Goal: Information Seeking & Learning: Learn about a topic

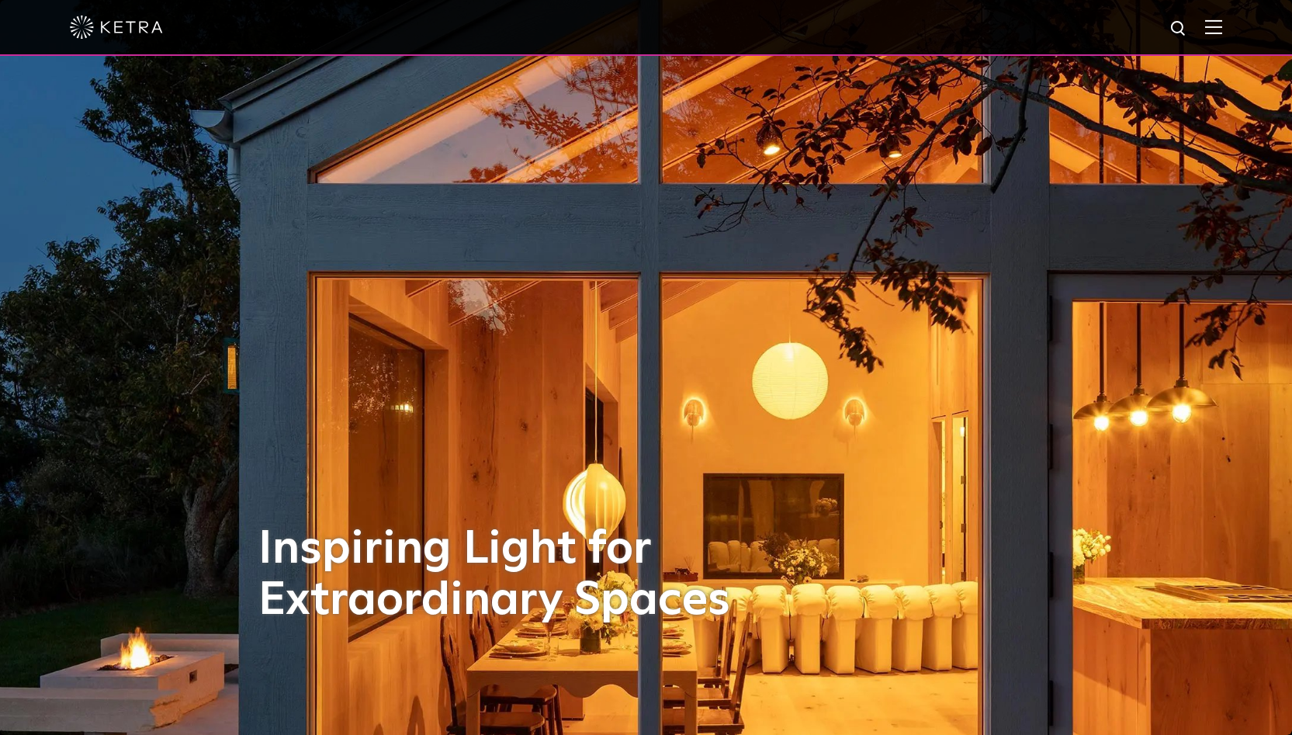
click at [1222, 29] on img at bounding box center [1213, 26] width 17 height 15
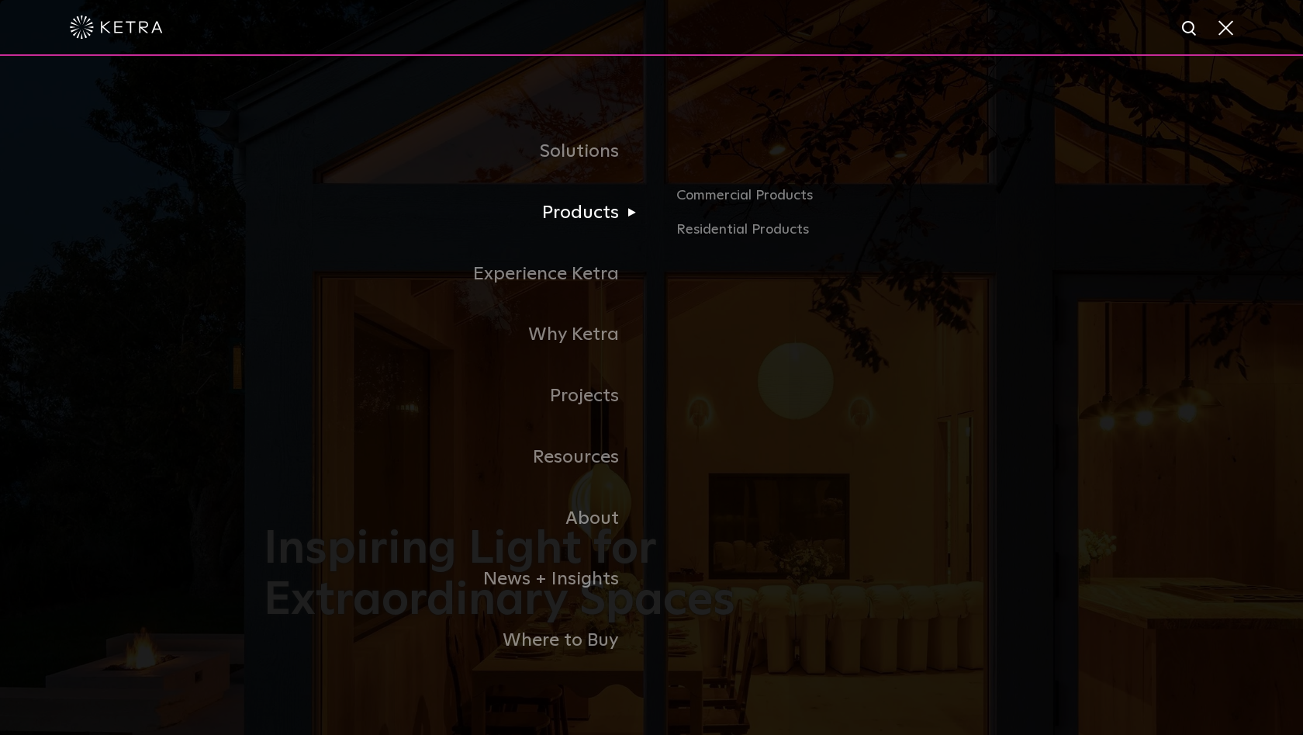
click at [583, 210] on link "Products" at bounding box center [458, 212] width 388 height 61
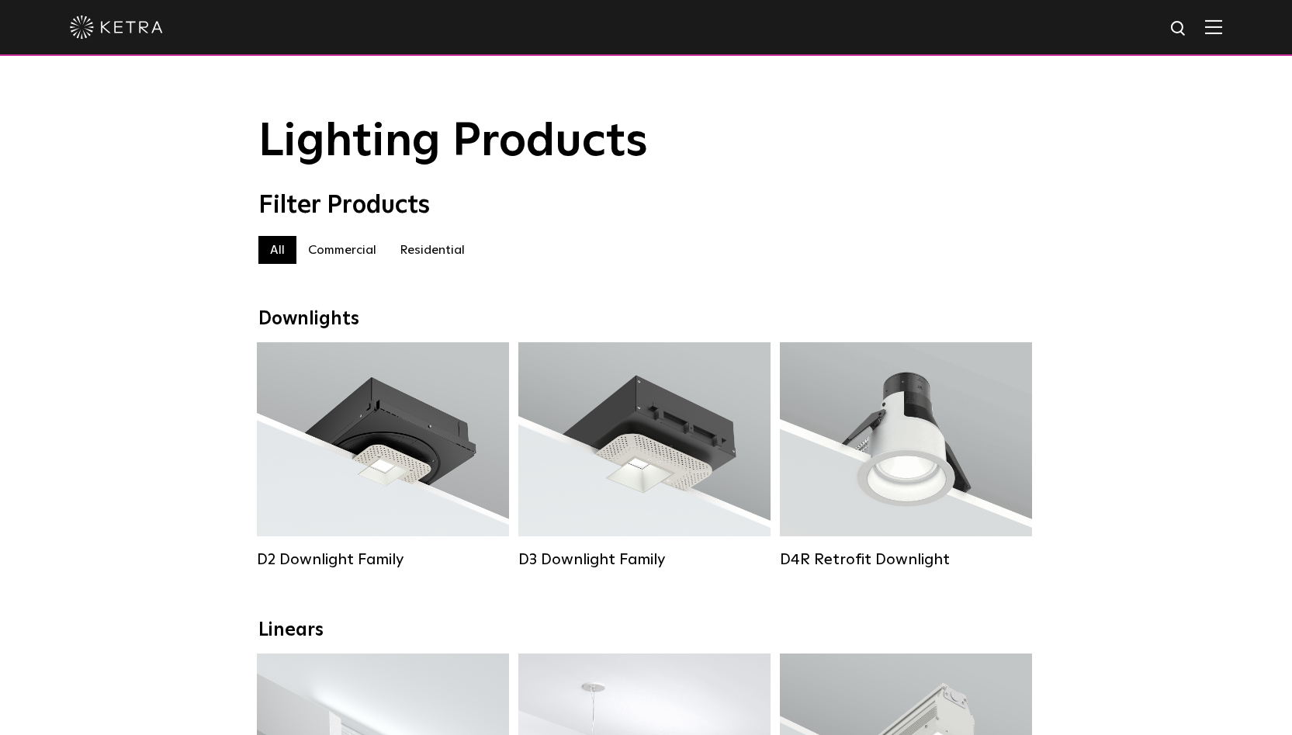
click at [441, 249] on label "Residential" at bounding box center [432, 250] width 88 height 28
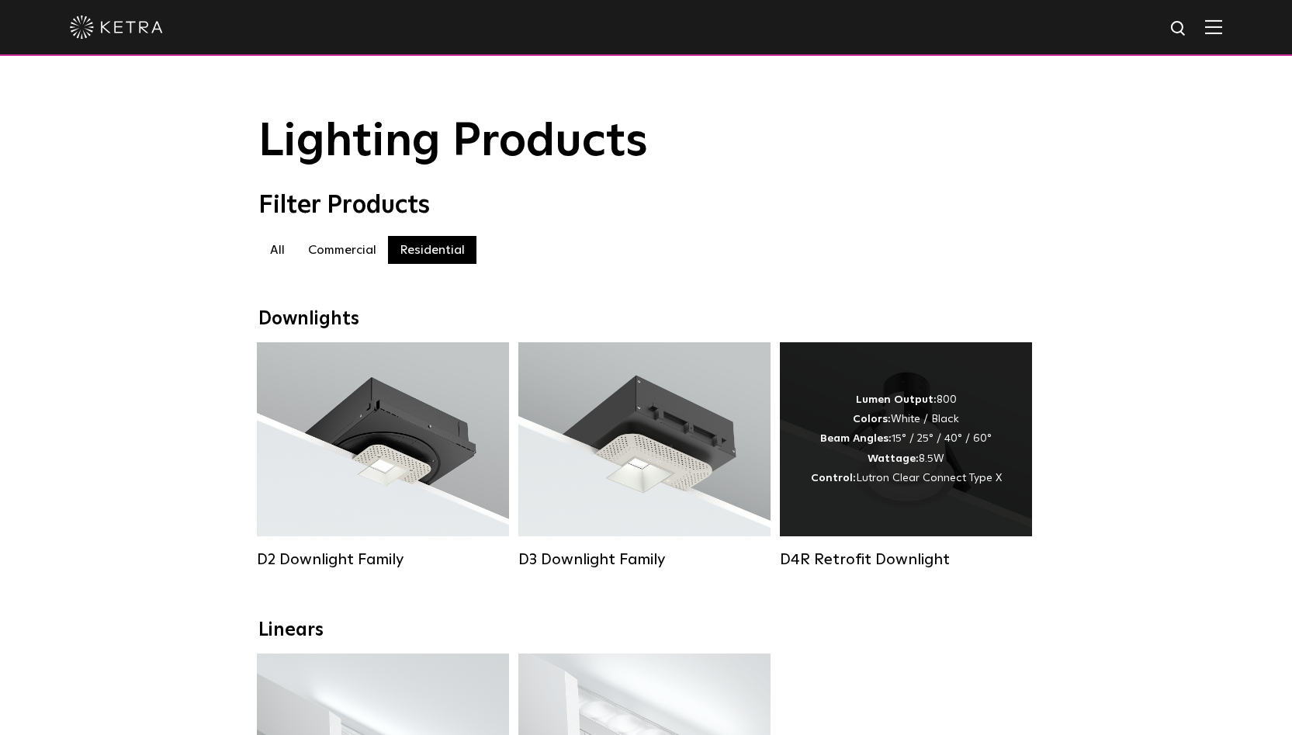
click at [867, 481] on span "Lutron Clear Connect Type X" at bounding box center [929, 477] width 146 height 11
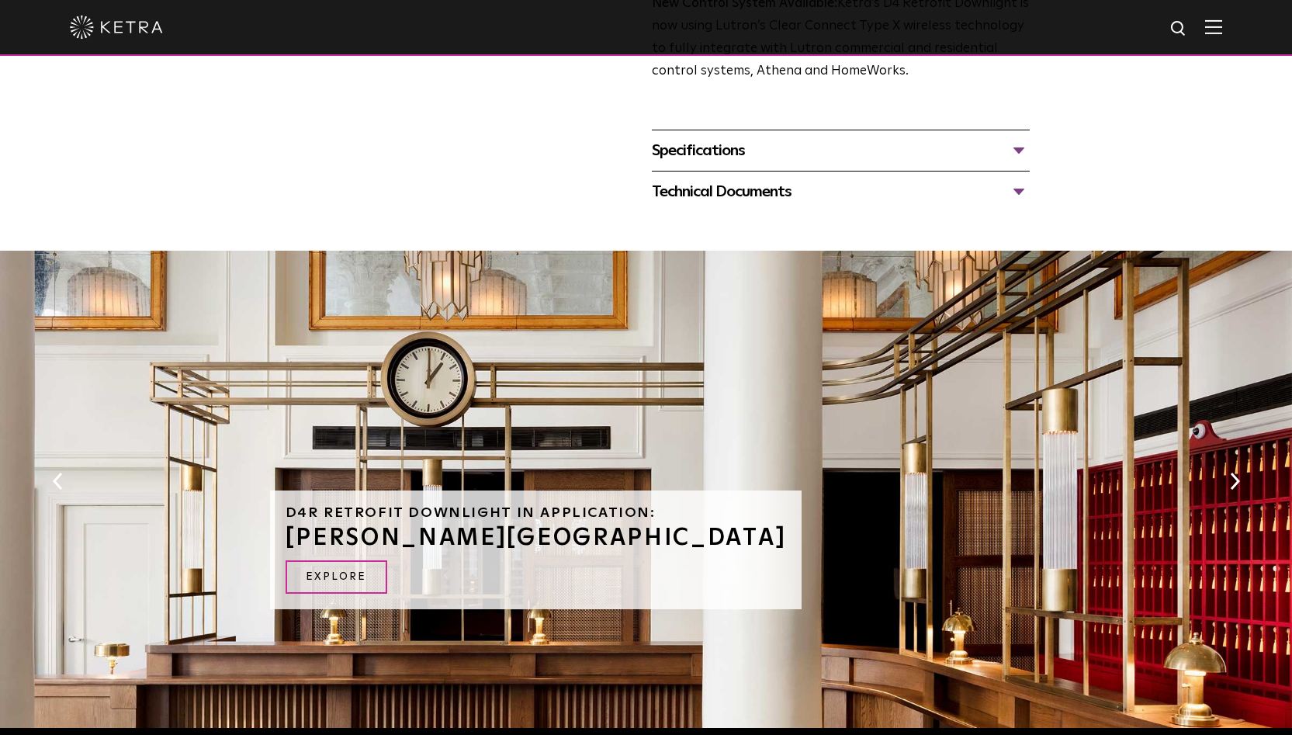
scroll to position [415, 0]
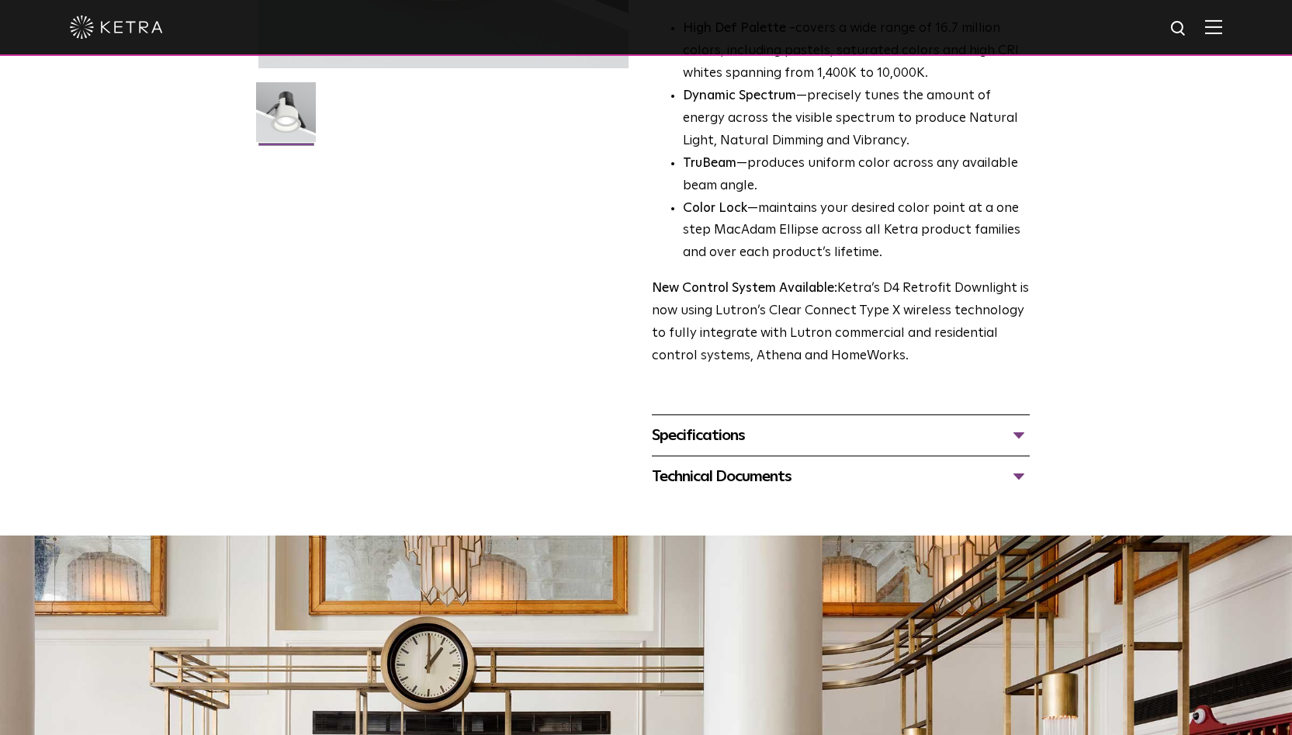
click at [739, 464] on div "Technical Documents" at bounding box center [841, 476] width 378 height 25
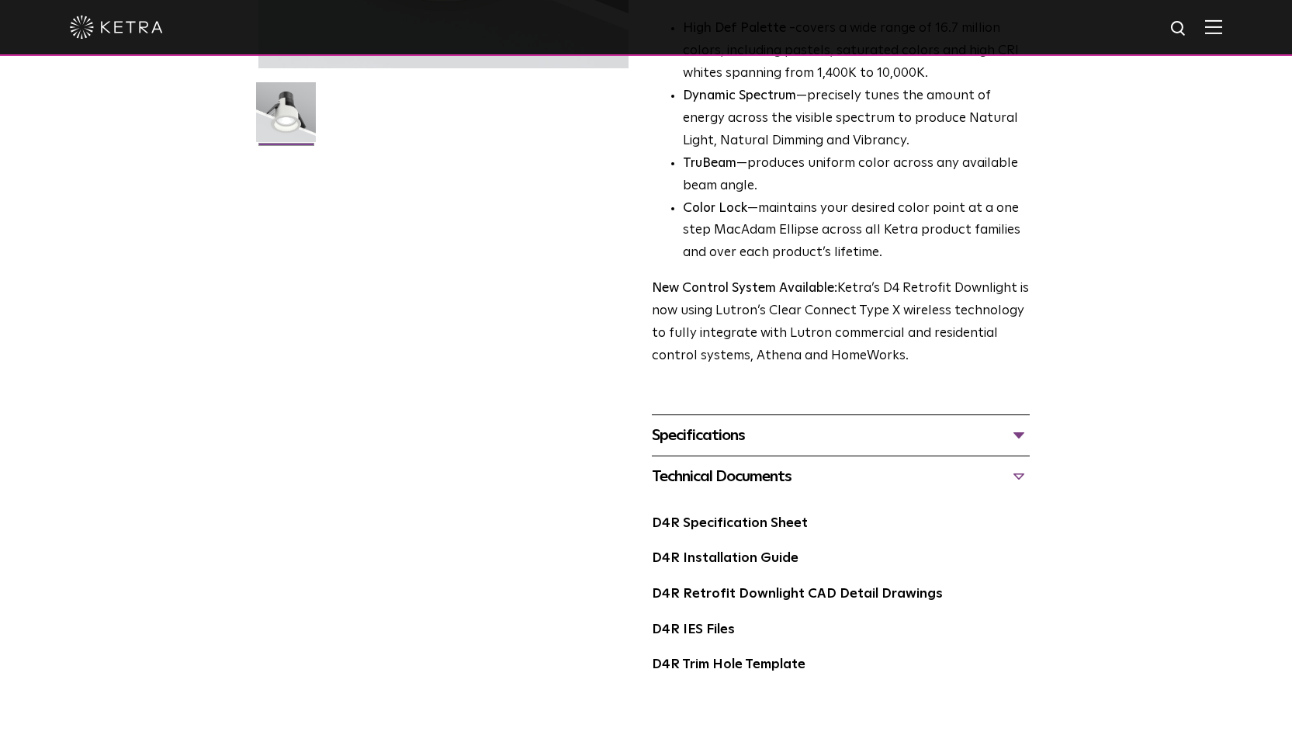
click at [735, 423] on div "Specifications" at bounding box center [841, 435] width 378 height 25
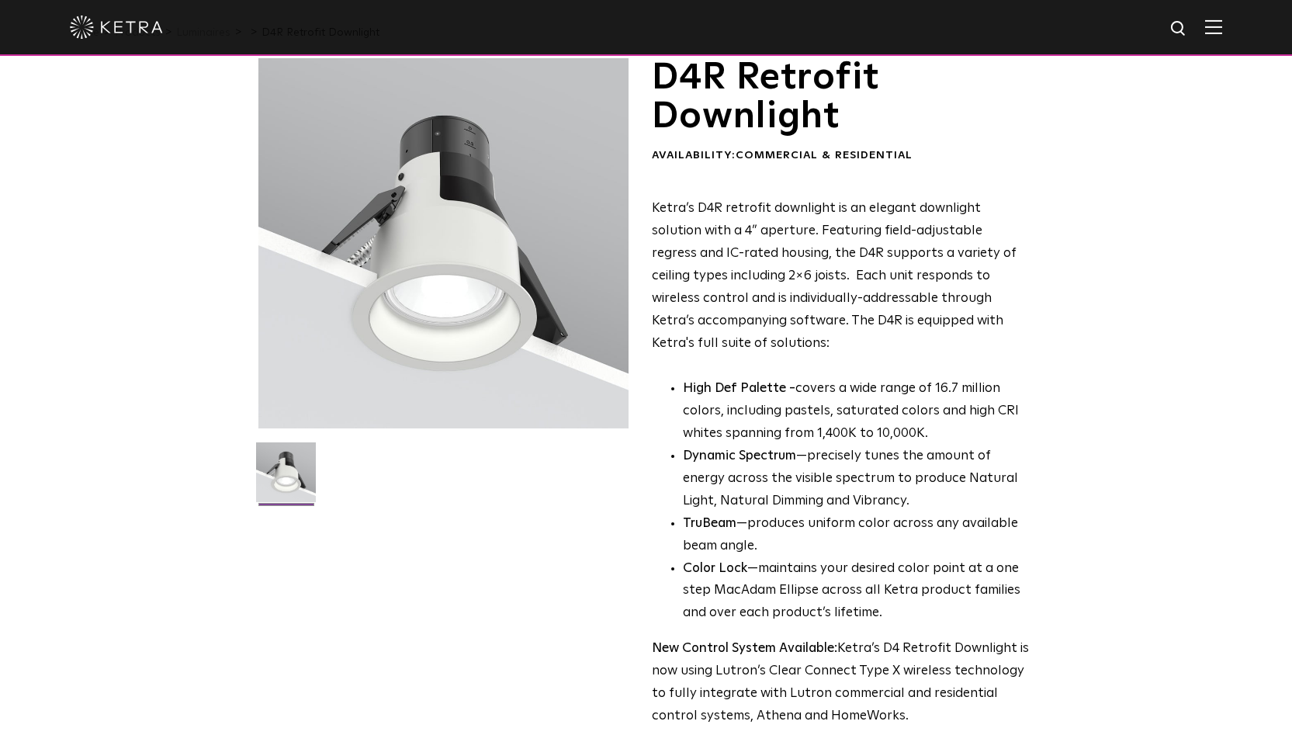
scroll to position [0, 0]
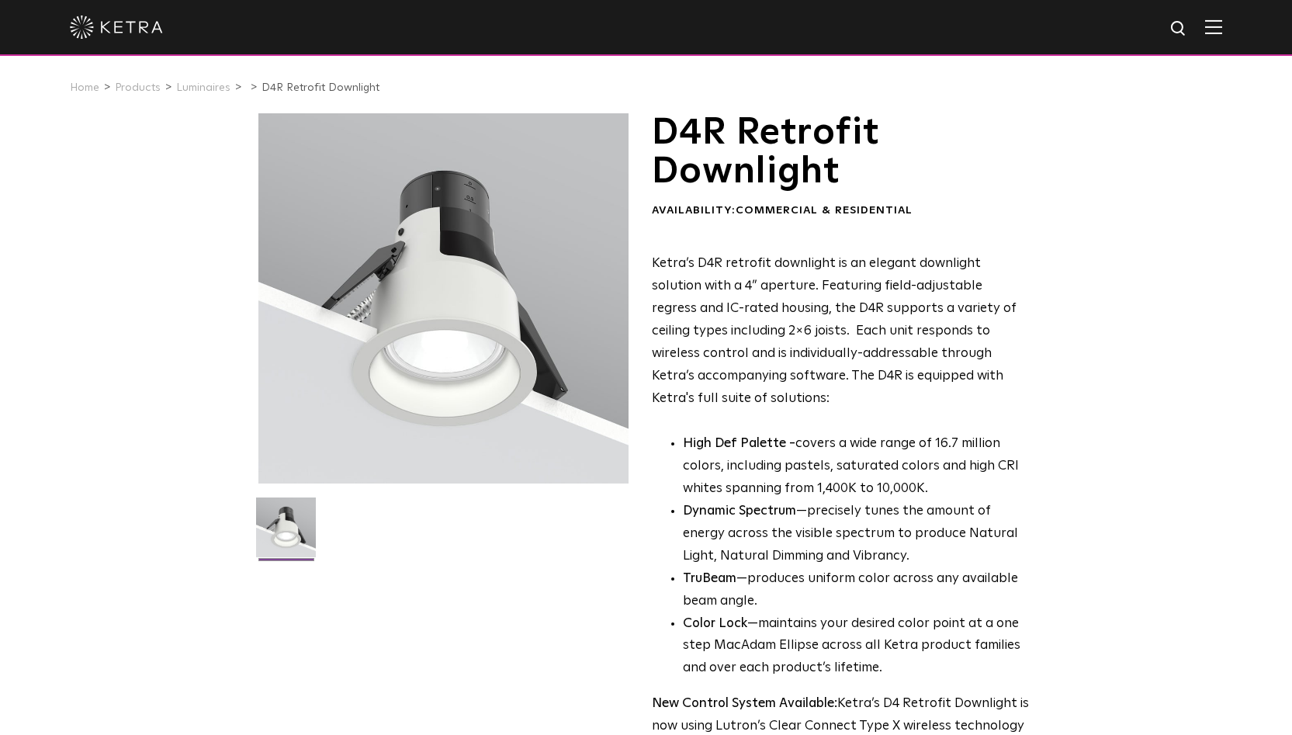
click at [1222, 27] on img at bounding box center [1213, 26] width 17 height 15
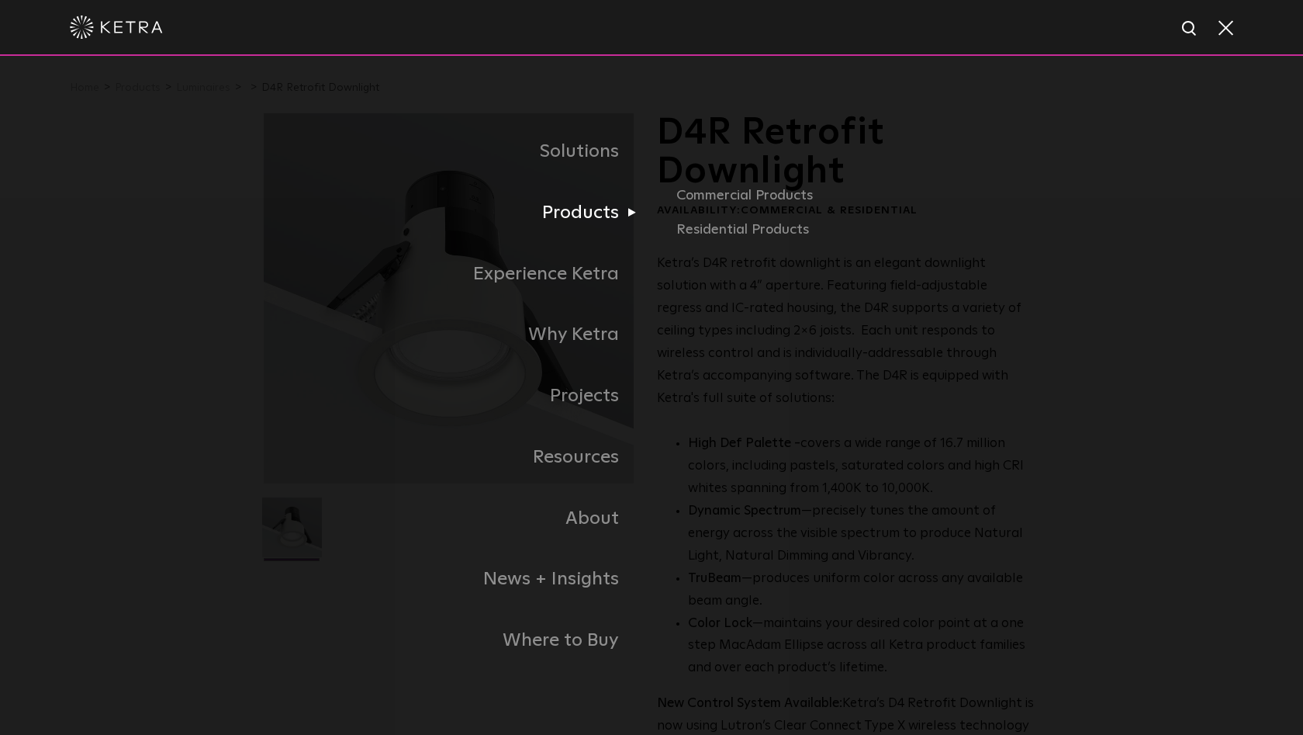
click at [594, 212] on link "Products" at bounding box center [458, 212] width 388 height 61
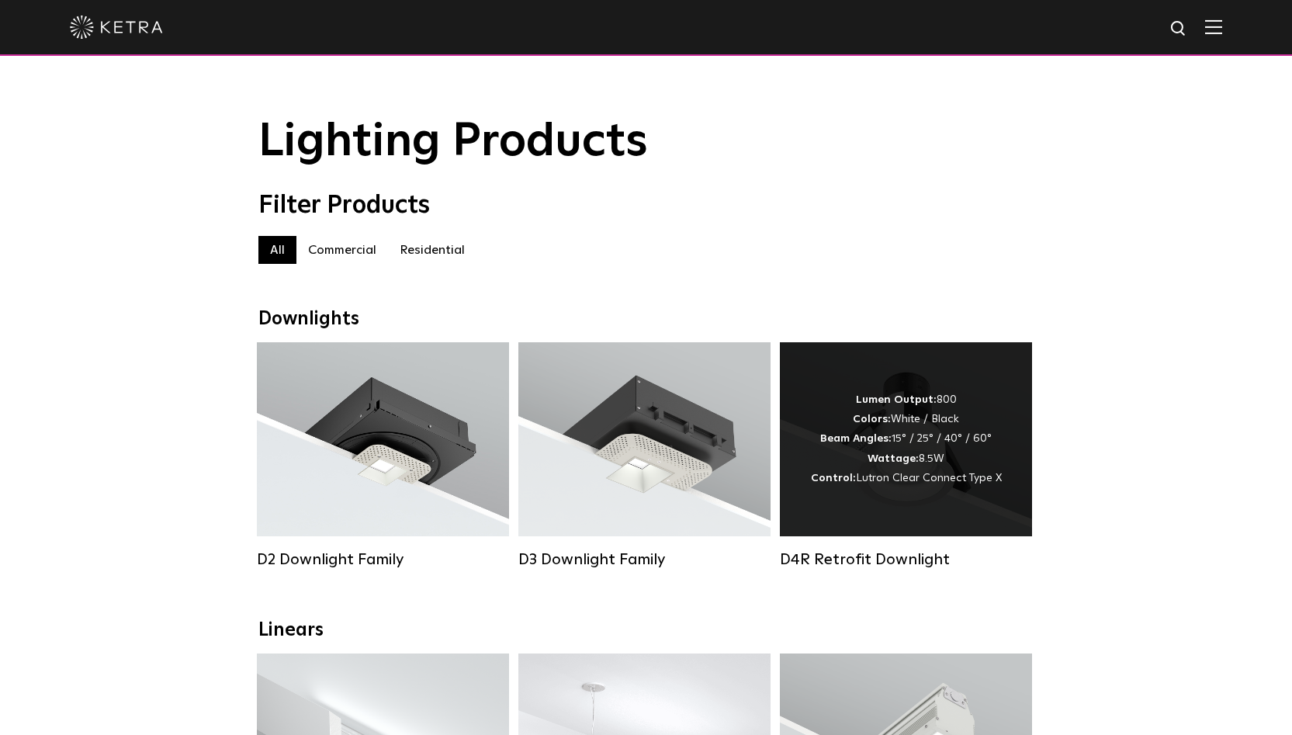
scroll to position [34, 0]
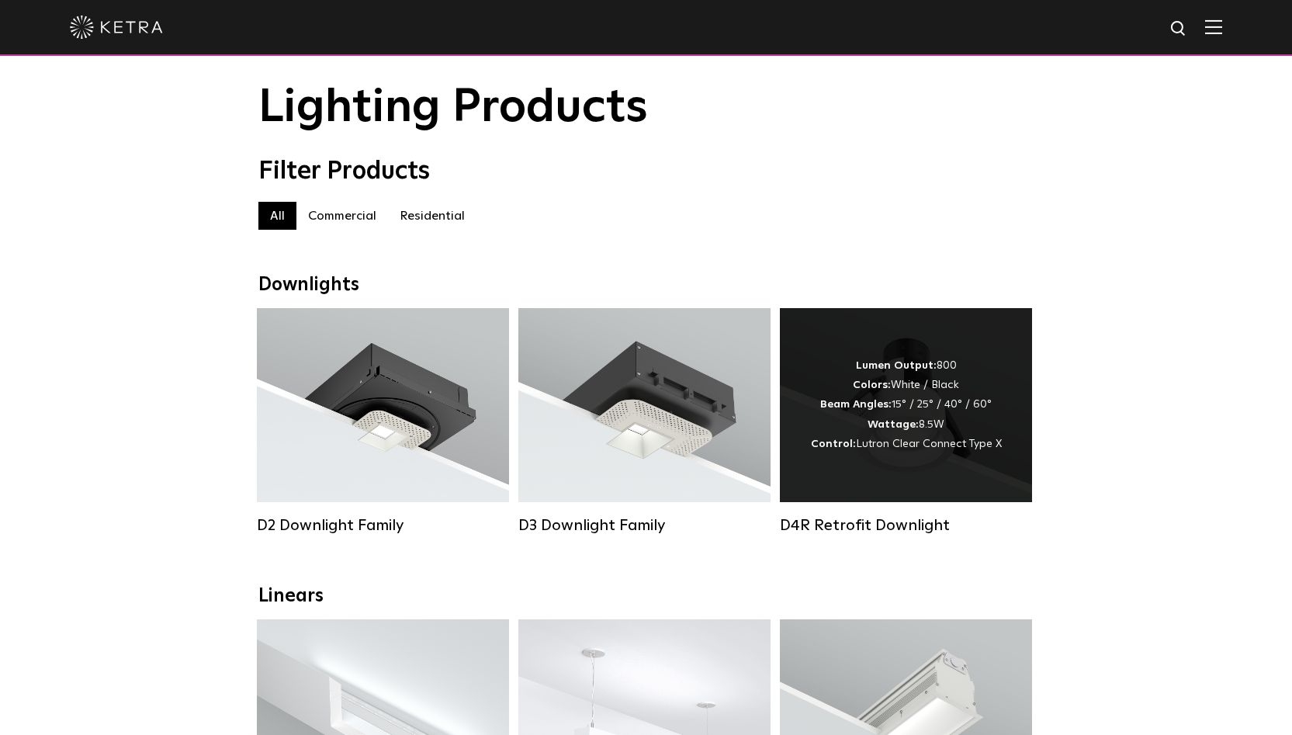
click at [919, 417] on div "Lumen Output: 800 Colors: White / Black Beam Angles: 15° / 25° / 40° / 60° Watt…" at bounding box center [906, 405] width 191 height 98
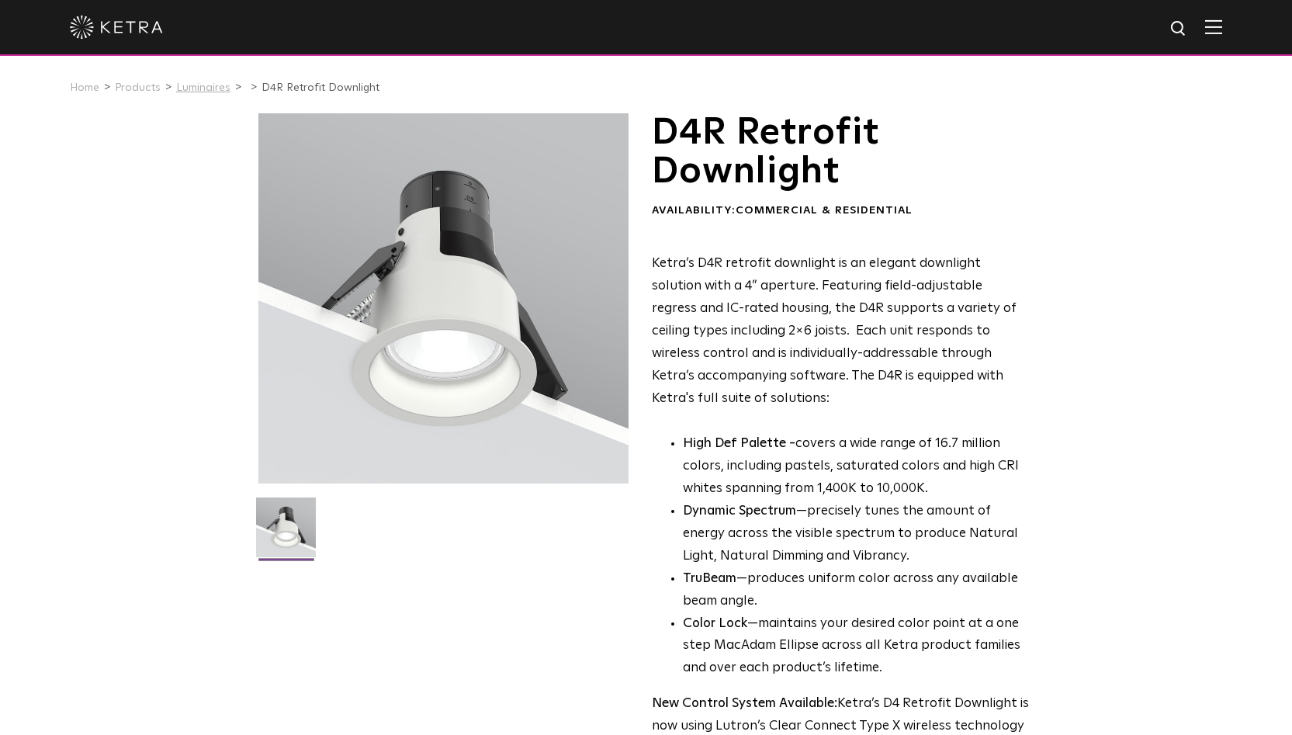
click at [206, 88] on link "Luminaires" at bounding box center [203, 87] width 54 height 11
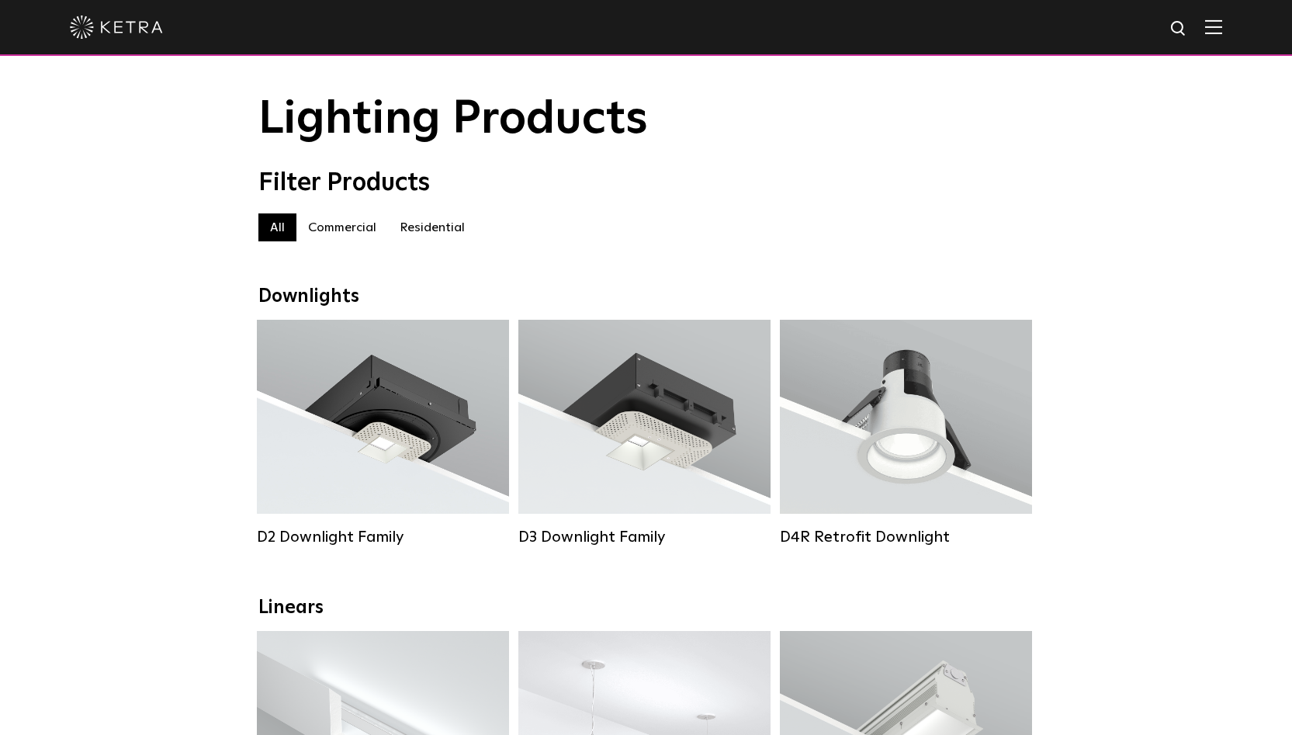
scroll to position [71, 0]
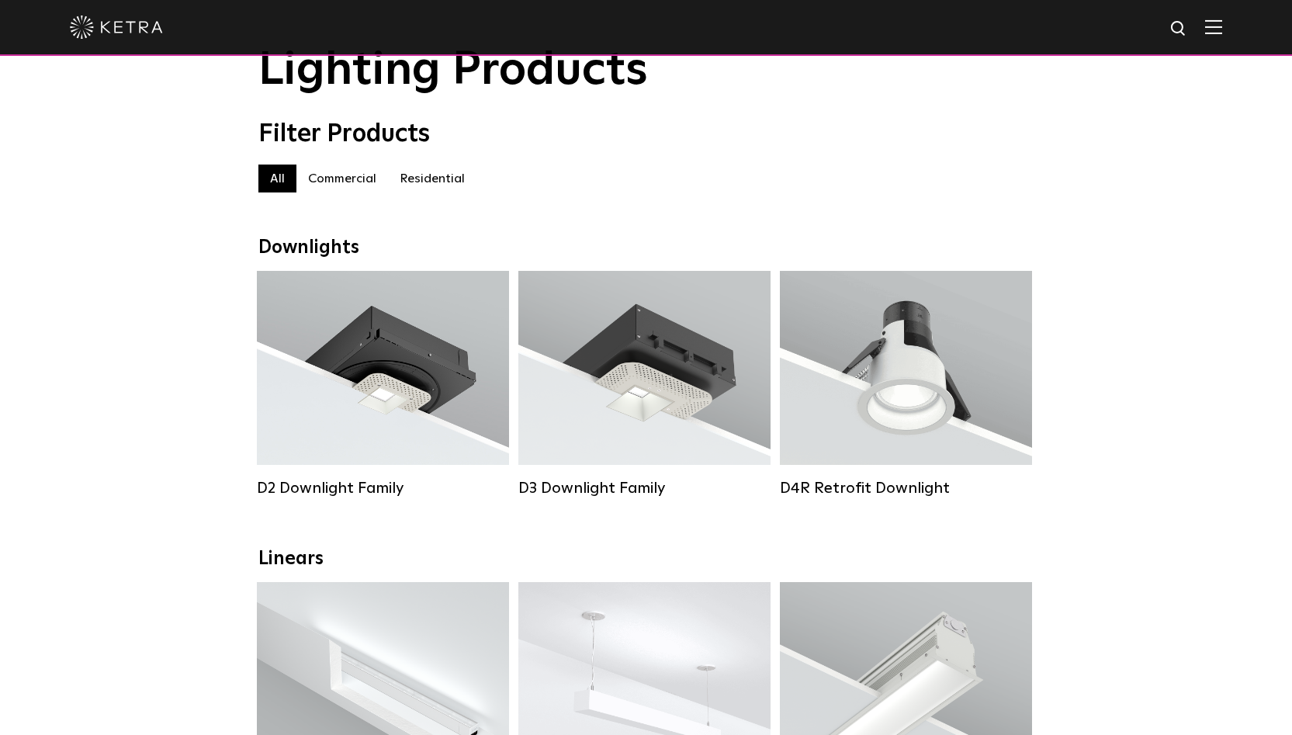
click at [424, 176] on label "Residential" at bounding box center [432, 178] width 88 height 28
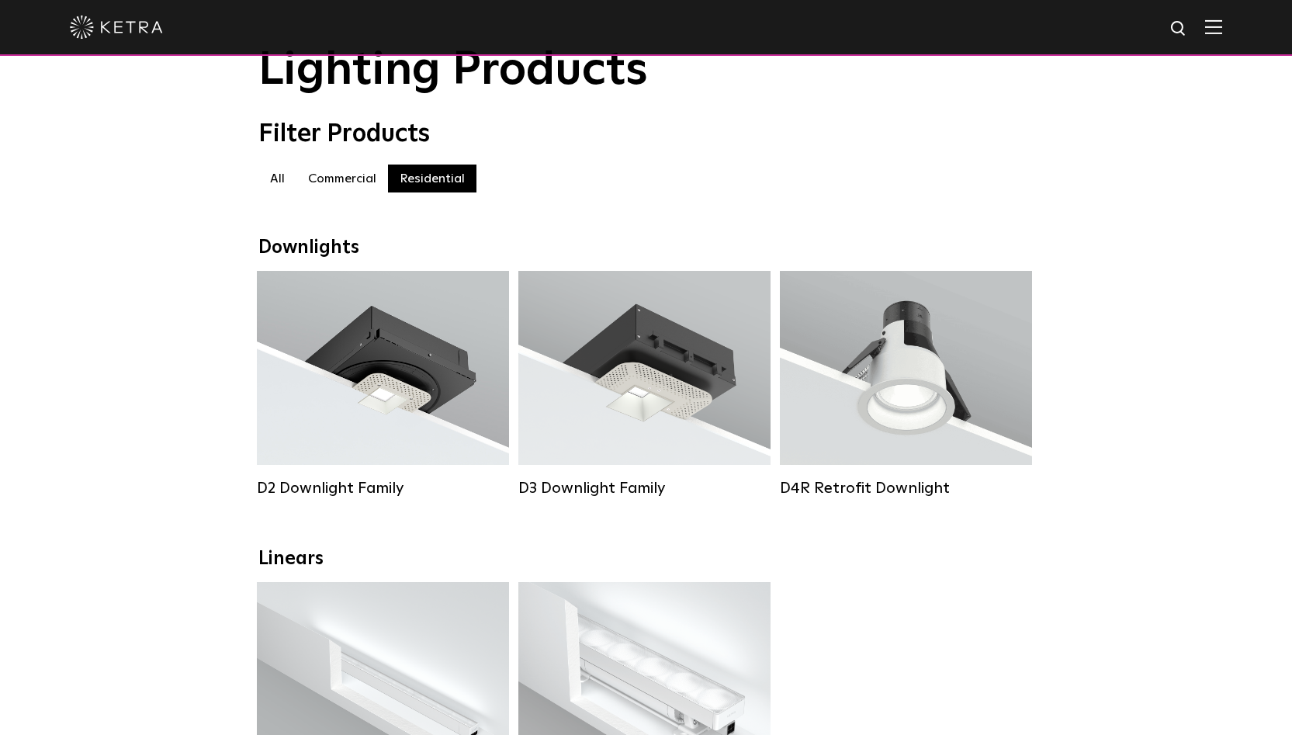
click at [337, 174] on label "Commercial" at bounding box center [342, 178] width 92 height 28
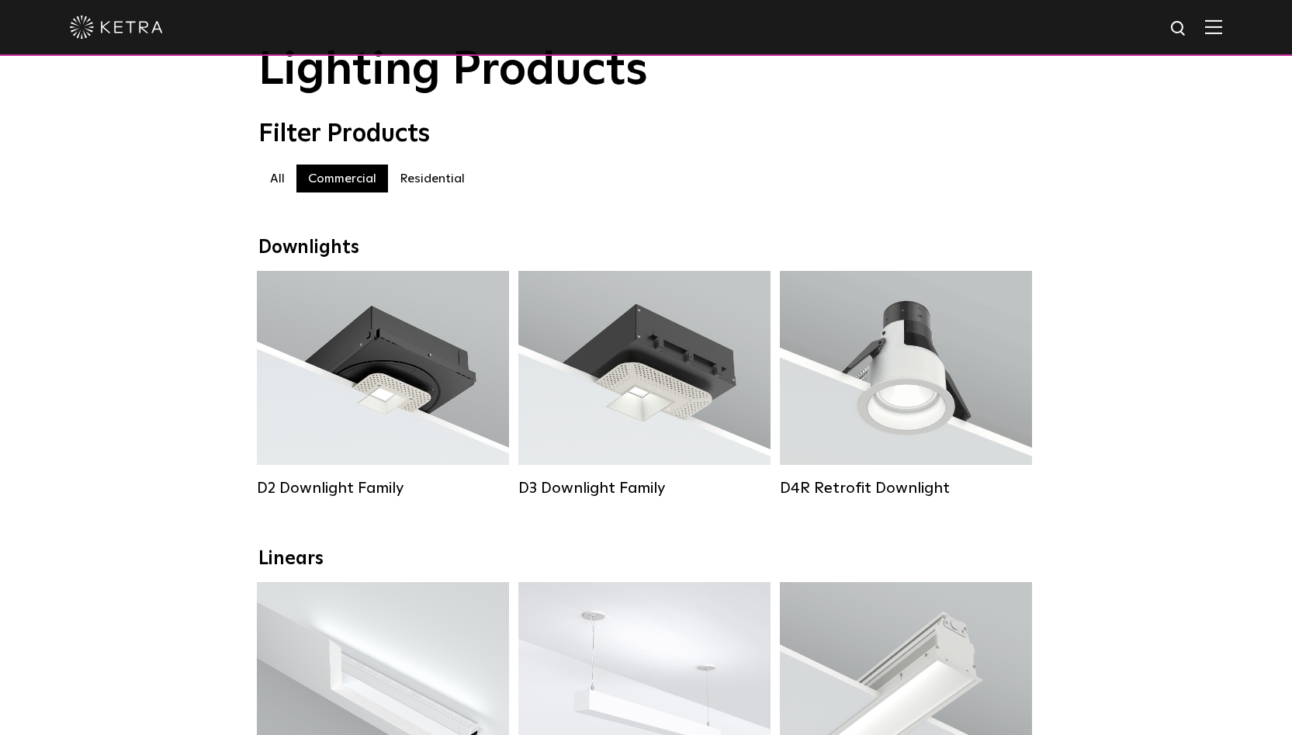
click at [272, 178] on label "All" at bounding box center [277, 178] width 38 height 28
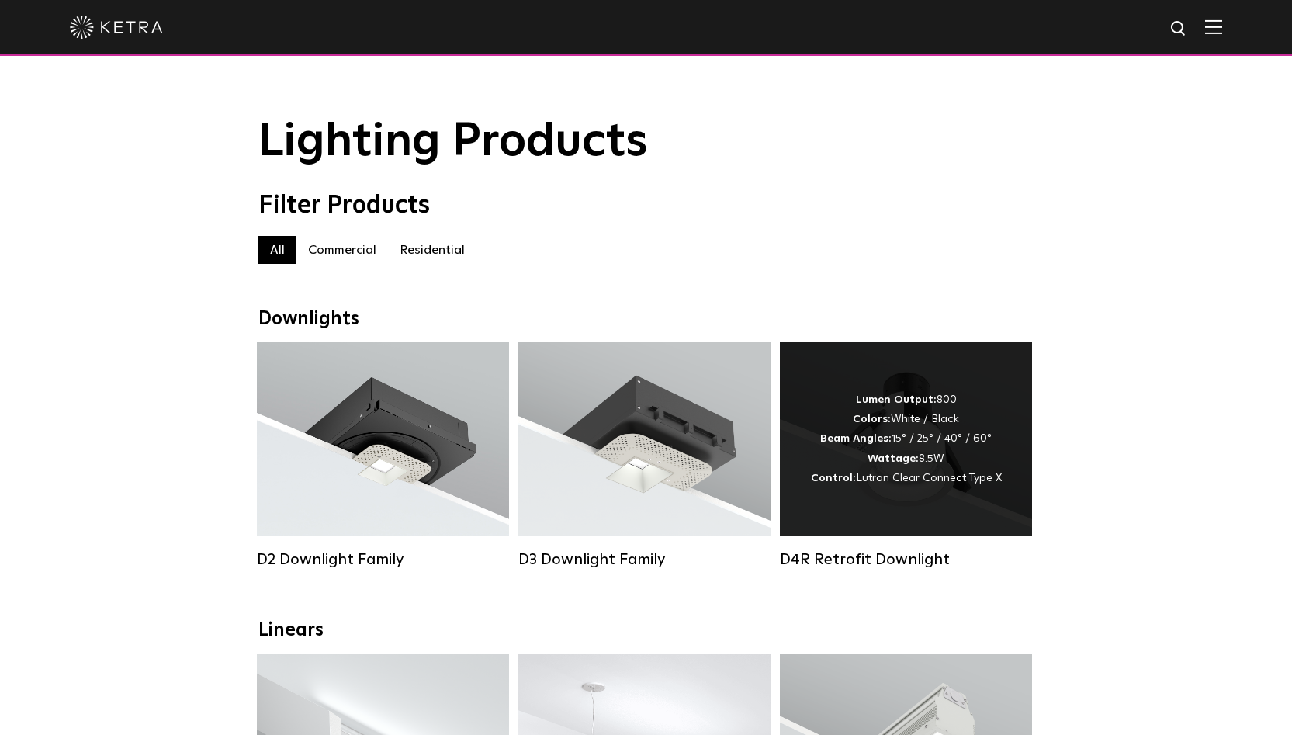
click at [878, 469] on div "Lumen Output: 800 Colors: White / Black Beam Angles: 15° / 25° / 40° / 60° Watt…" at bounding box center [906, 439] width 191 height 98
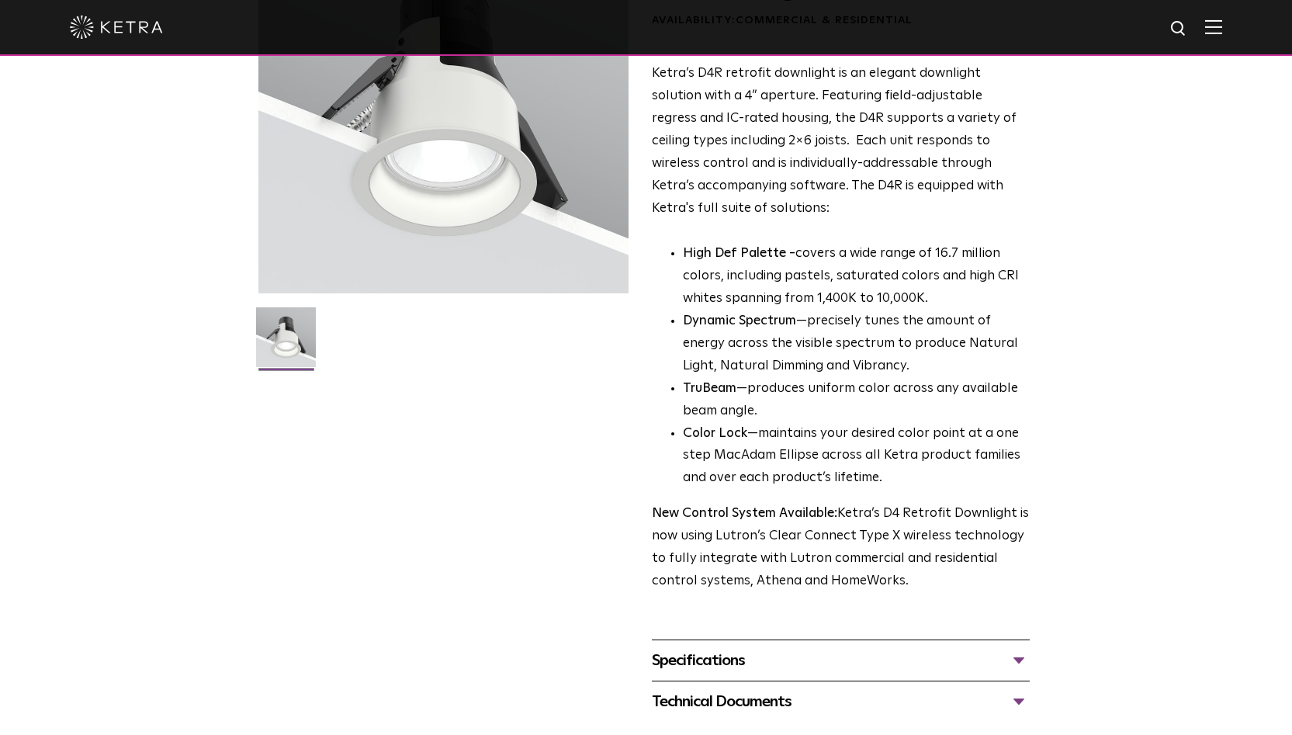
scroll to position [486, 0]
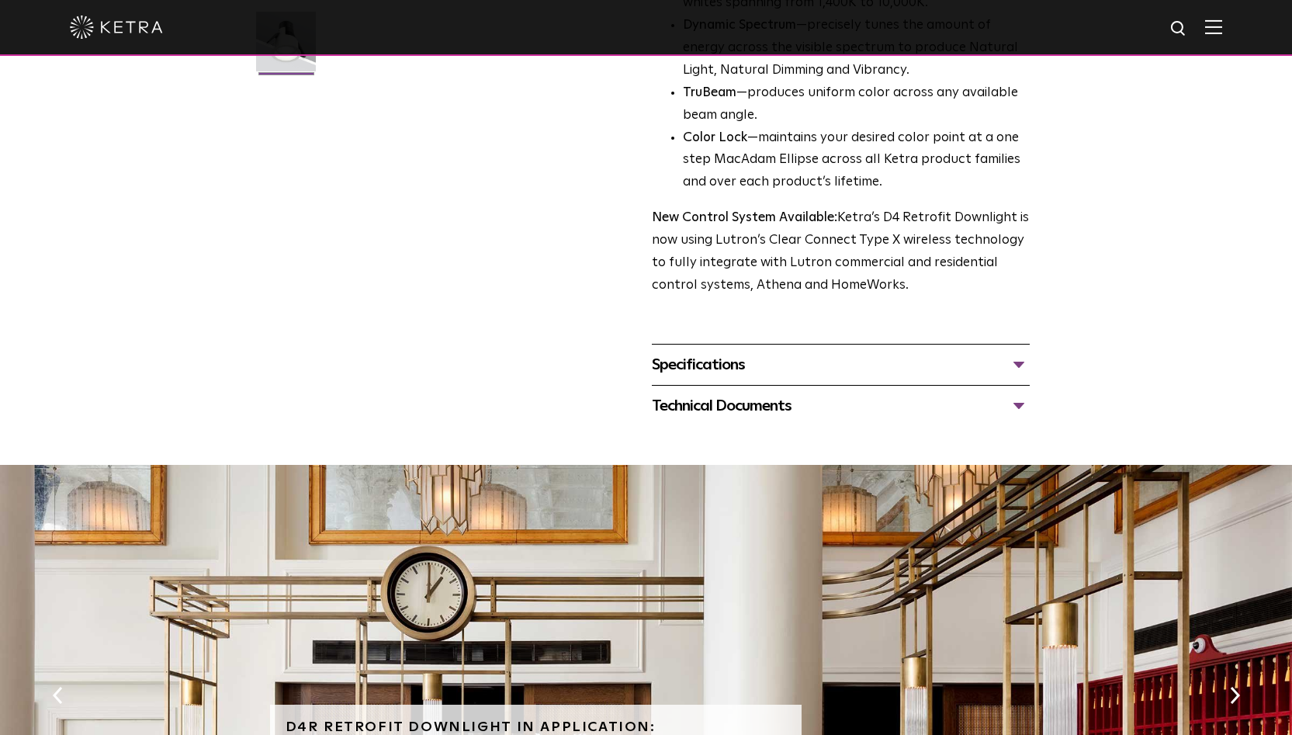
click at [729, 393] on div "Technical Documents" at bounding box center [841, 405] width 378 height 25
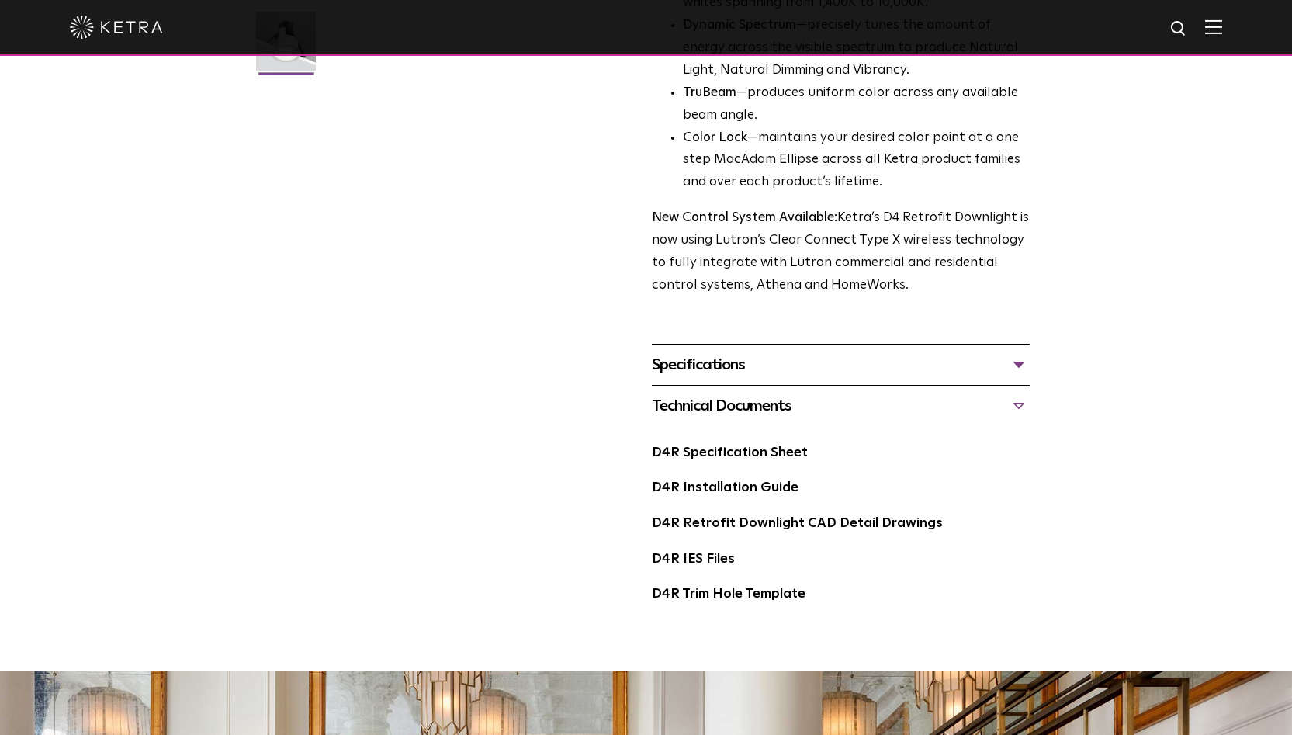
click at [722, 352] on div "Specifications" at bounding box center [841, 364] width 378 height 25
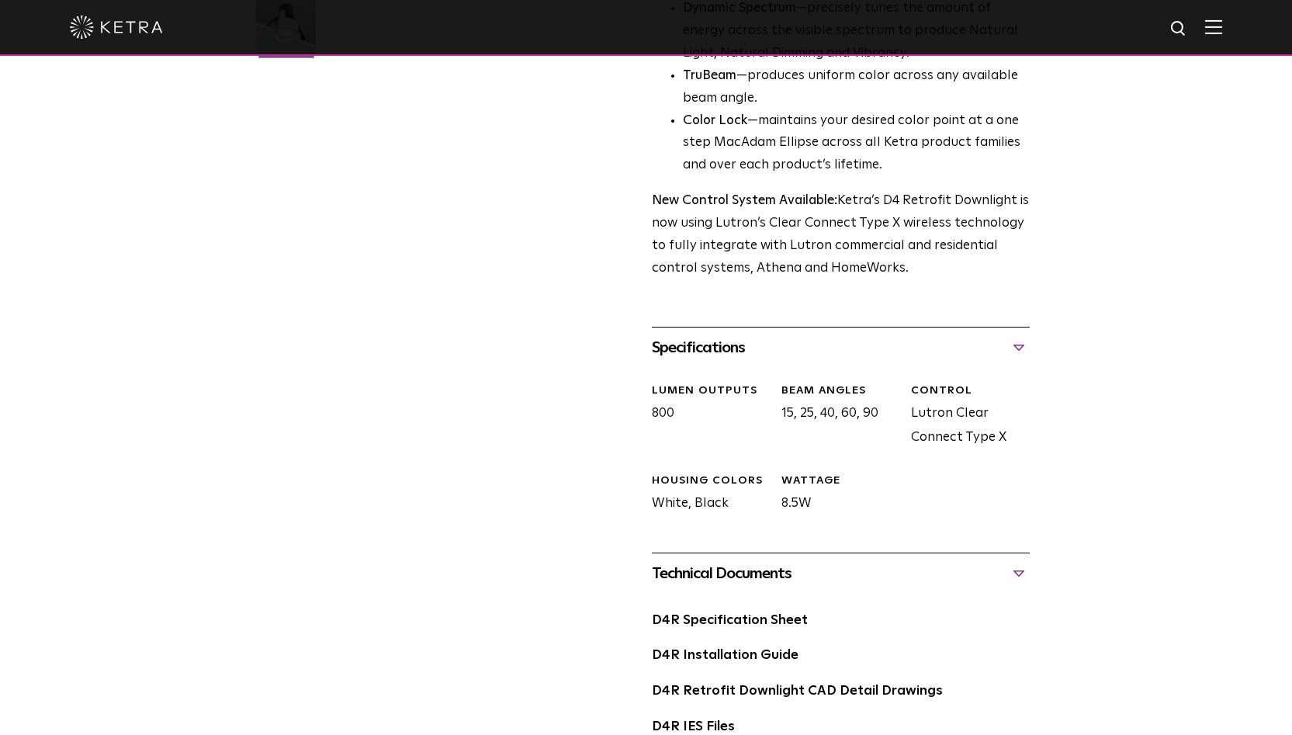
scroll to position [506, 0]
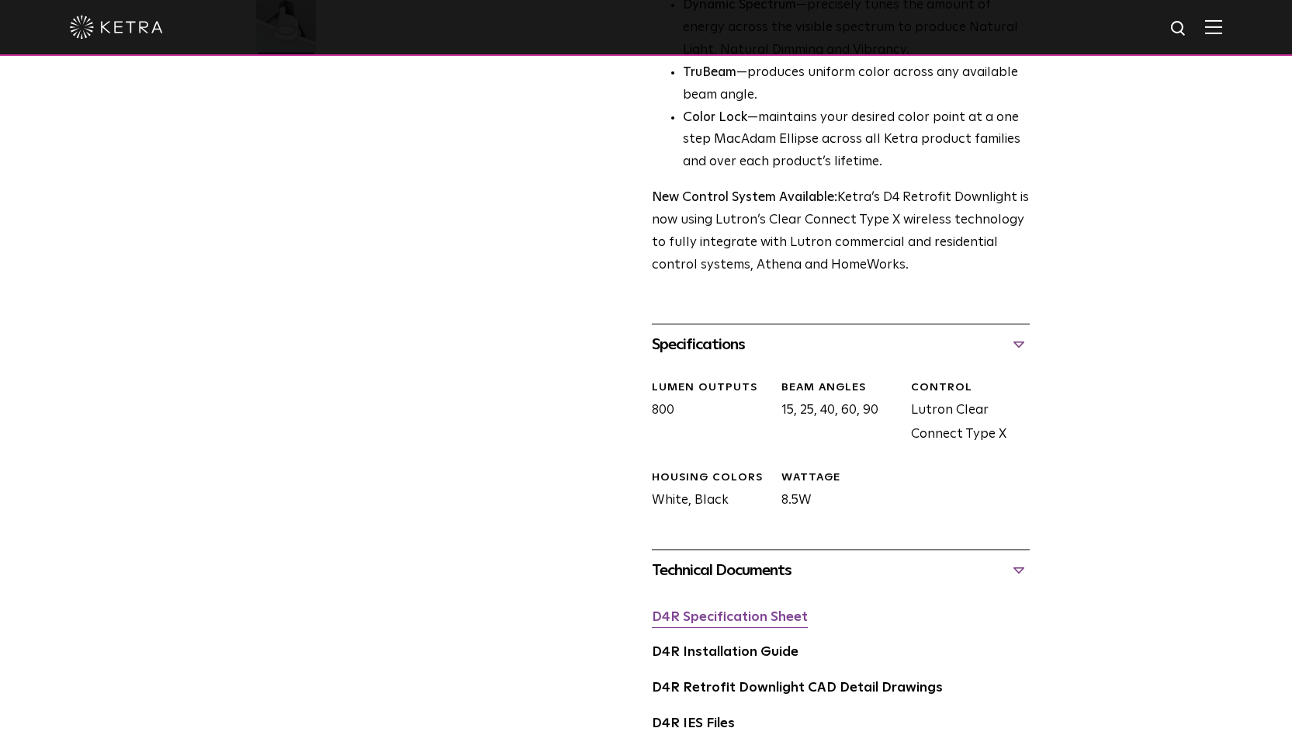
click at [764, 611] on link "D4R Specification Sheet" at bounding box center [730, 617] width 156 height 13
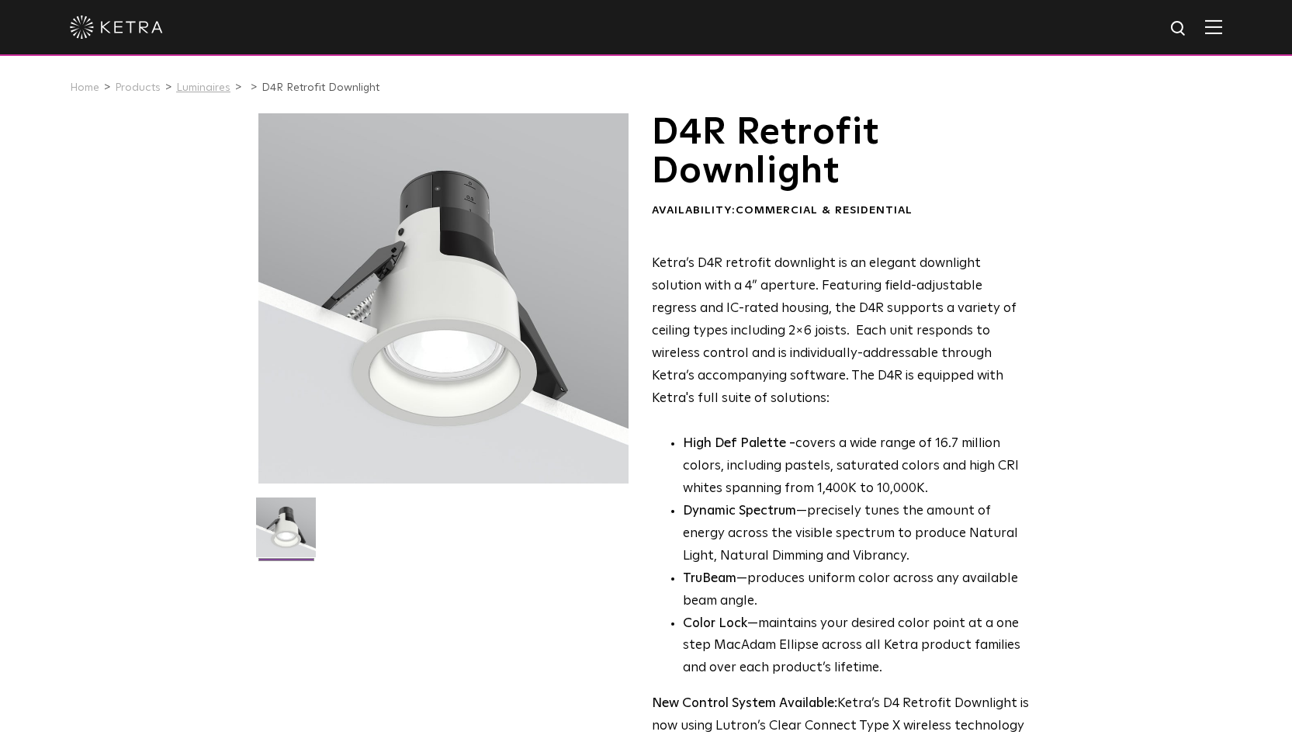
click at [205, 88] on link "Luminaires" at bounding box center [203, 87] width 54 height 11
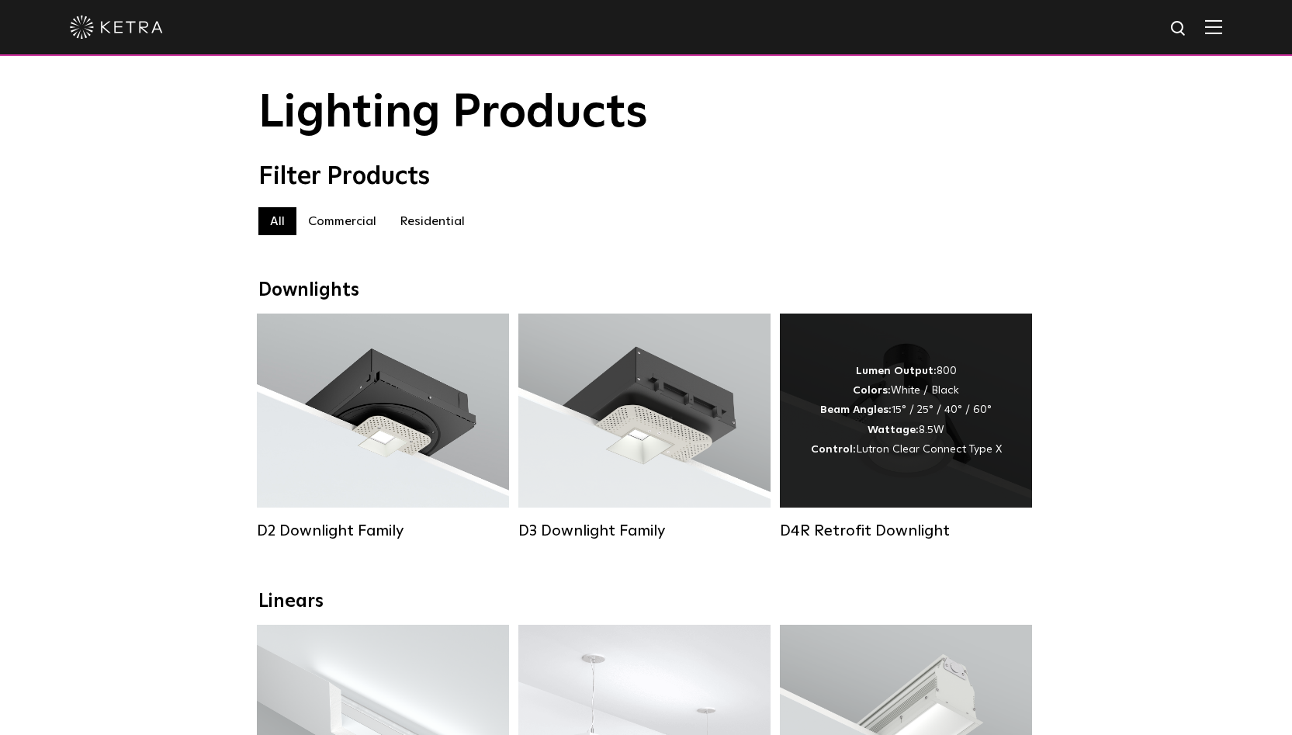
scroll to position [100, 0]
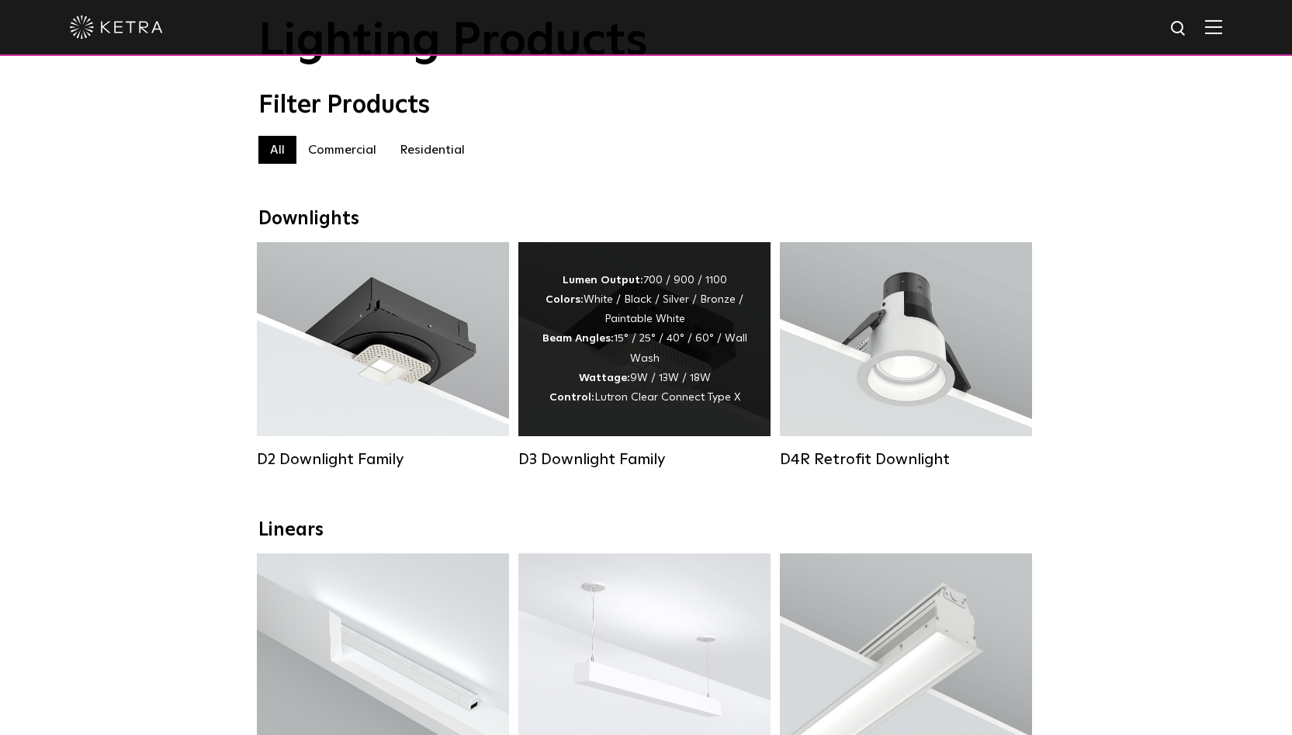
click at [639, 361] on div "Lumen Output: 700 / 900 / 1100 Colors: White / Black / Silver / Bronze / Painta…" at bounding box center [645, 339] width 206 height 137
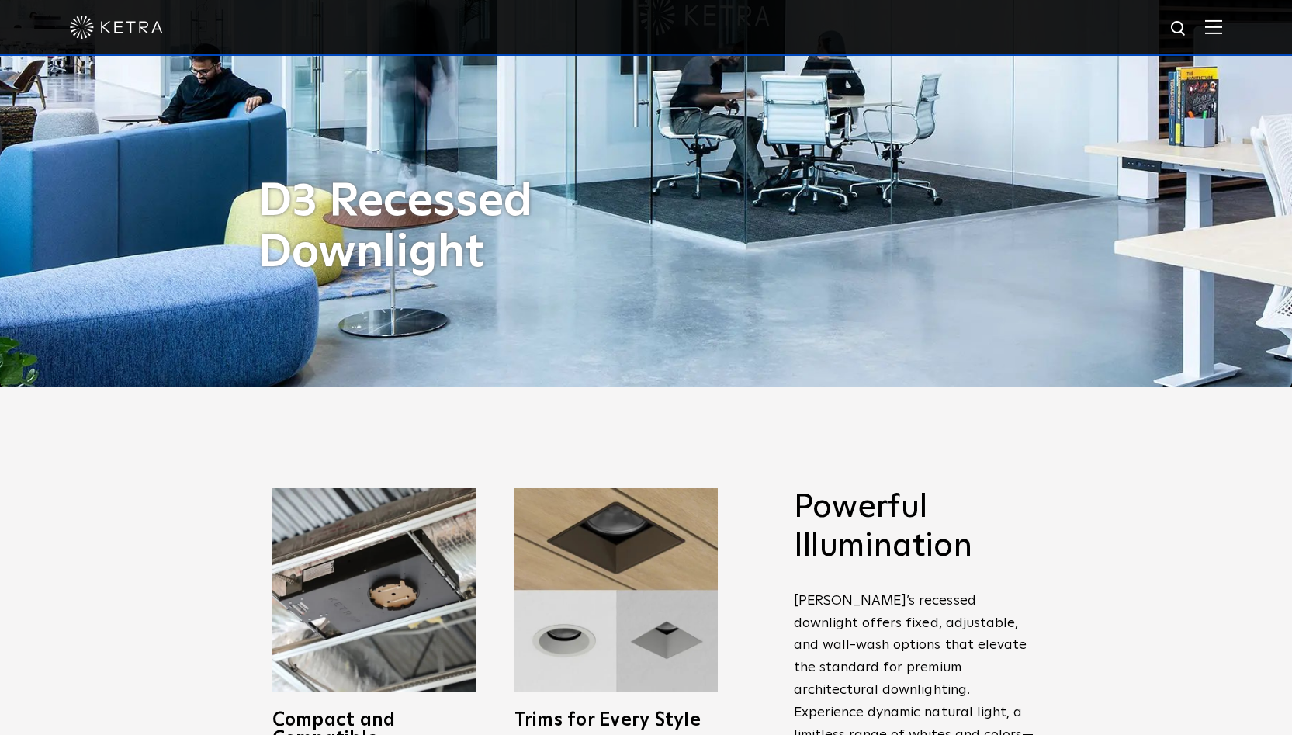
scroll to position [697, 0]
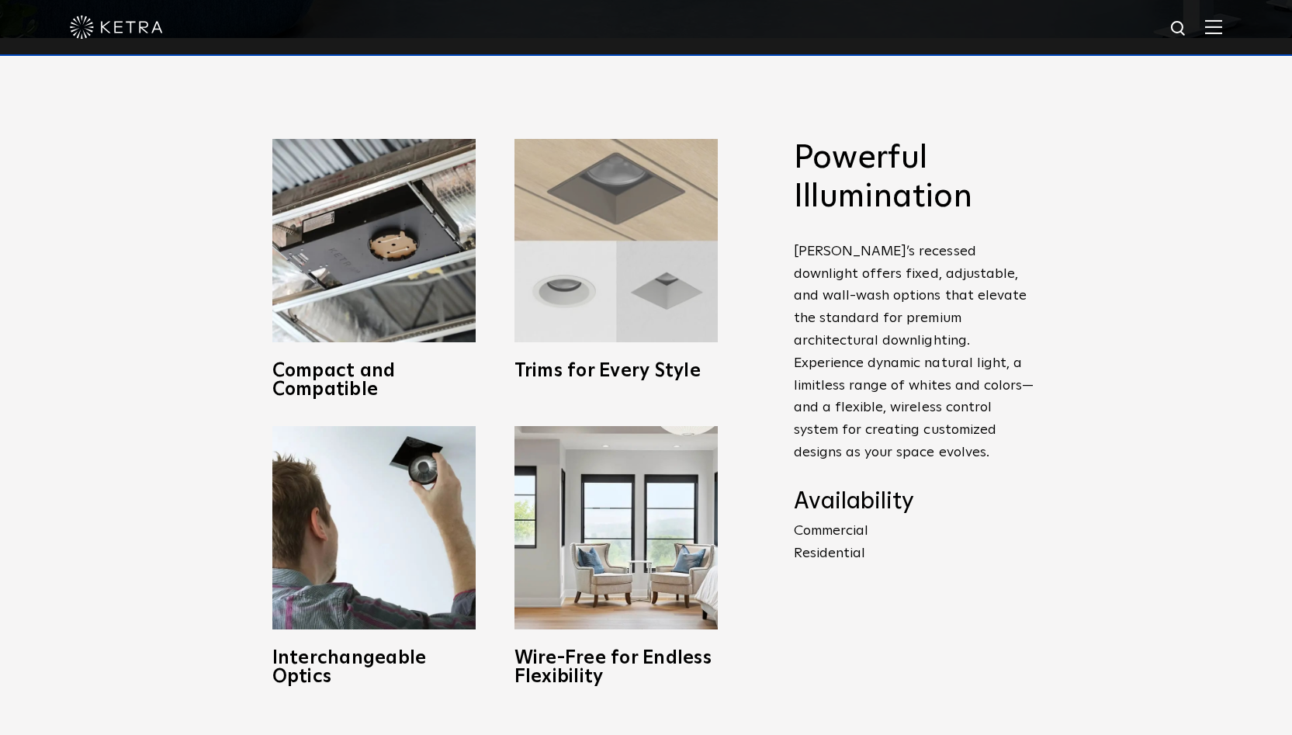
click at [566, 303] on img at bounding box center [615, 240] width 203 height 203
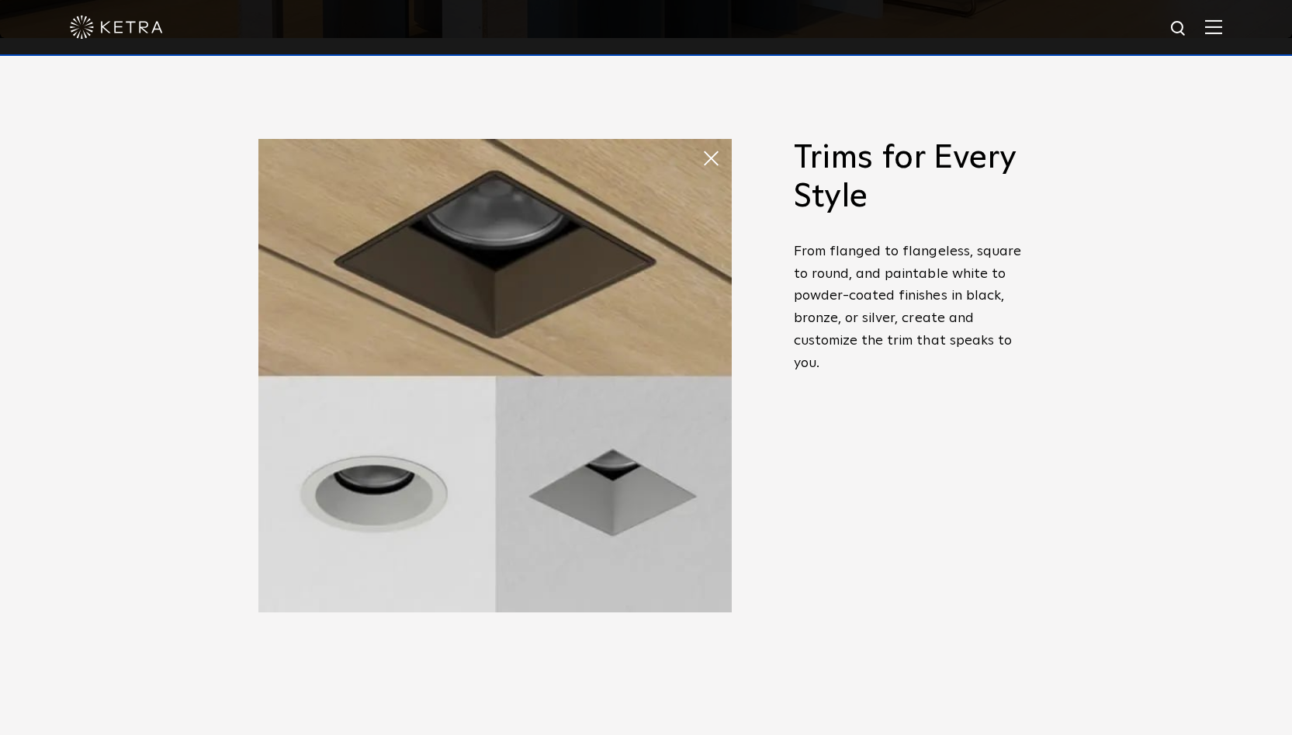
click at [391, 481] on img at bounding box center [494, 375] width 473 height 473
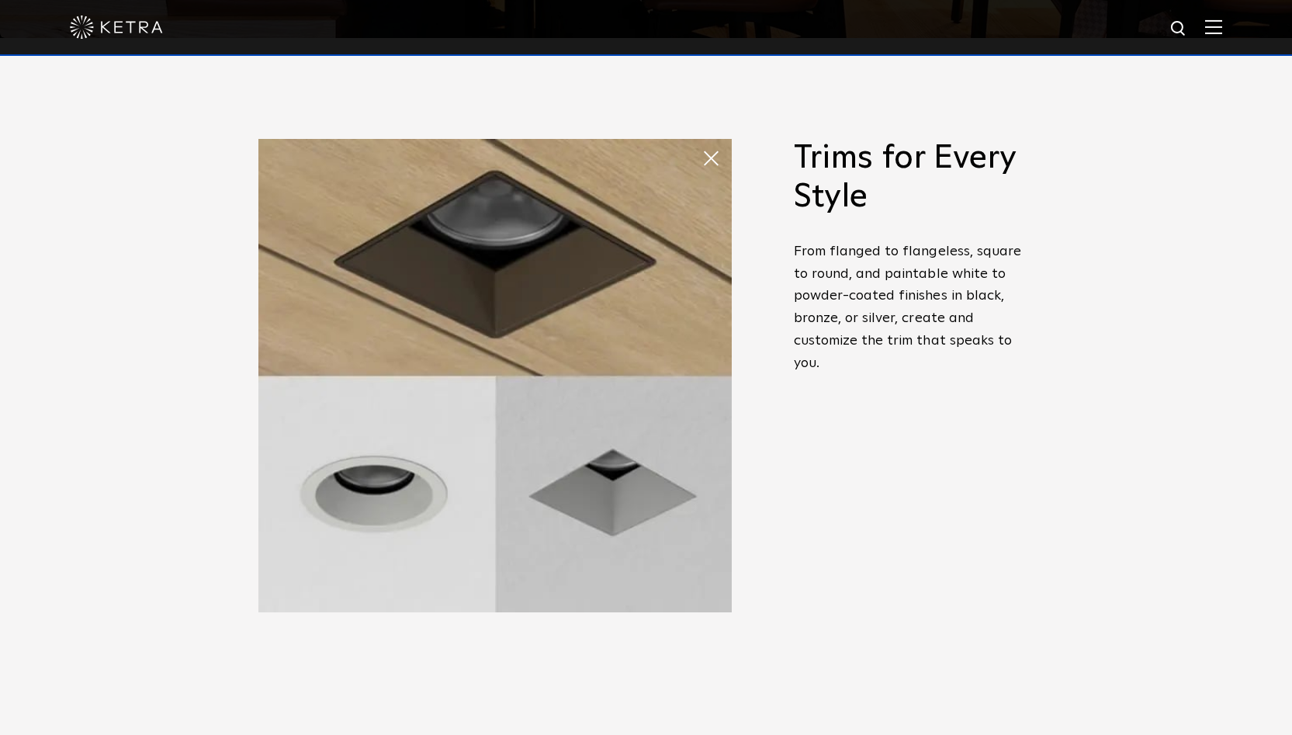
click at [711, 155] on span at bounding box center [716, 158] width 31 height 31
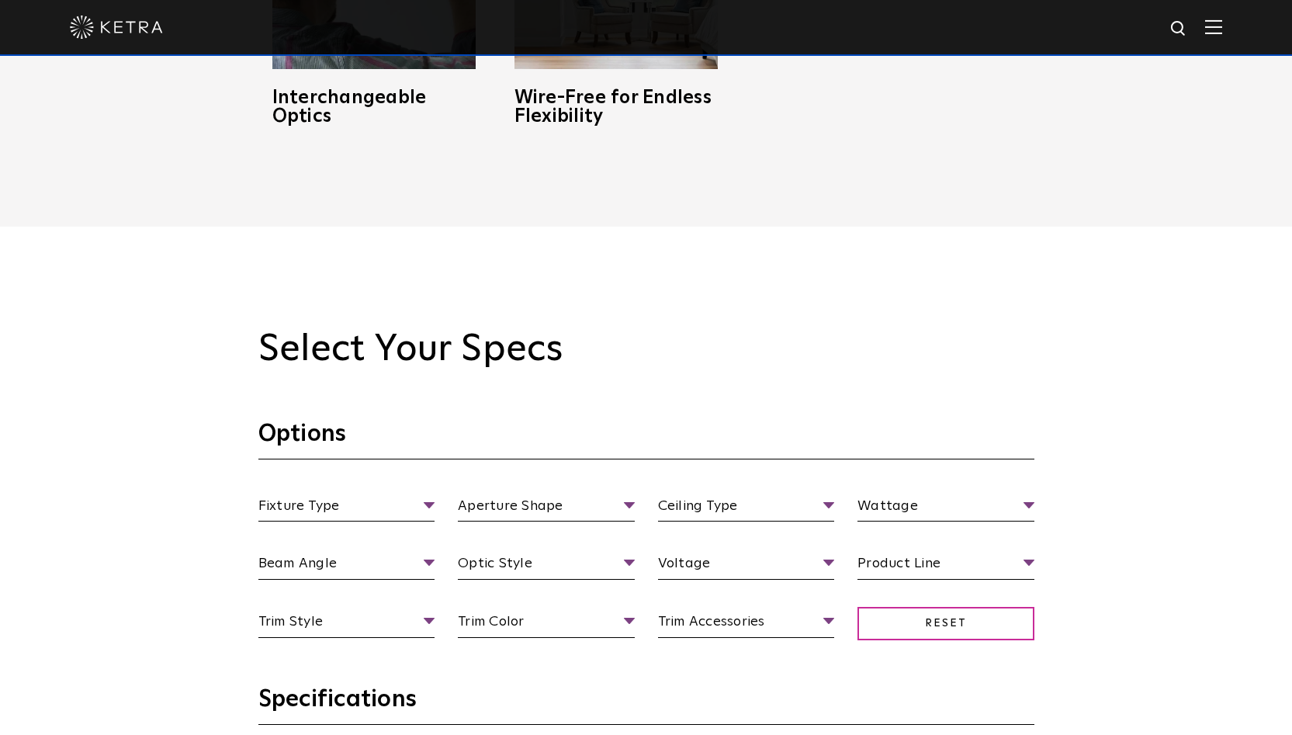
scroll to position [0, 0]
